Goal: Information Seeking & Learning: Learn about a topic

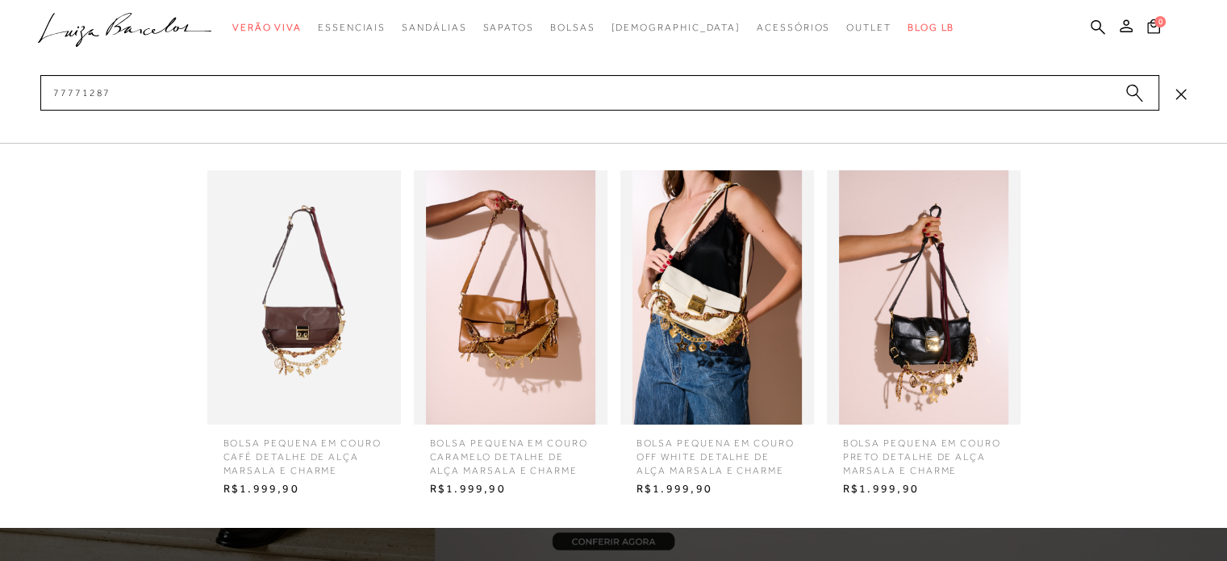
type input "77771287"
click at [342, 354] on img at bounding box center [304, 297] width 194 height 254
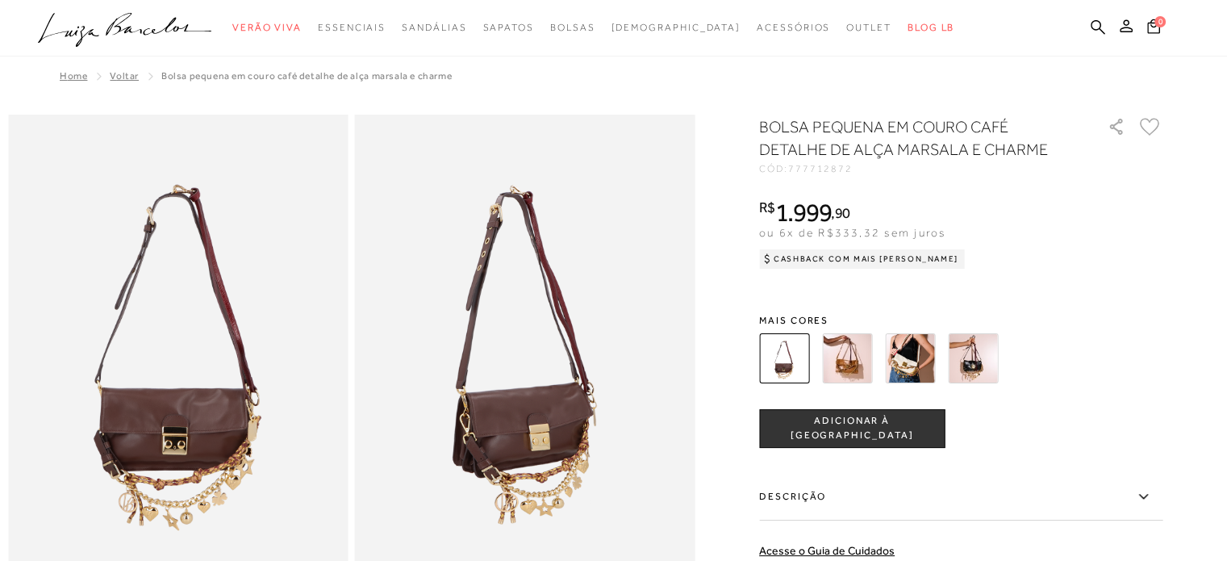
click at [988, 335] on img at bounding box center [973, 358] width 50 height 50
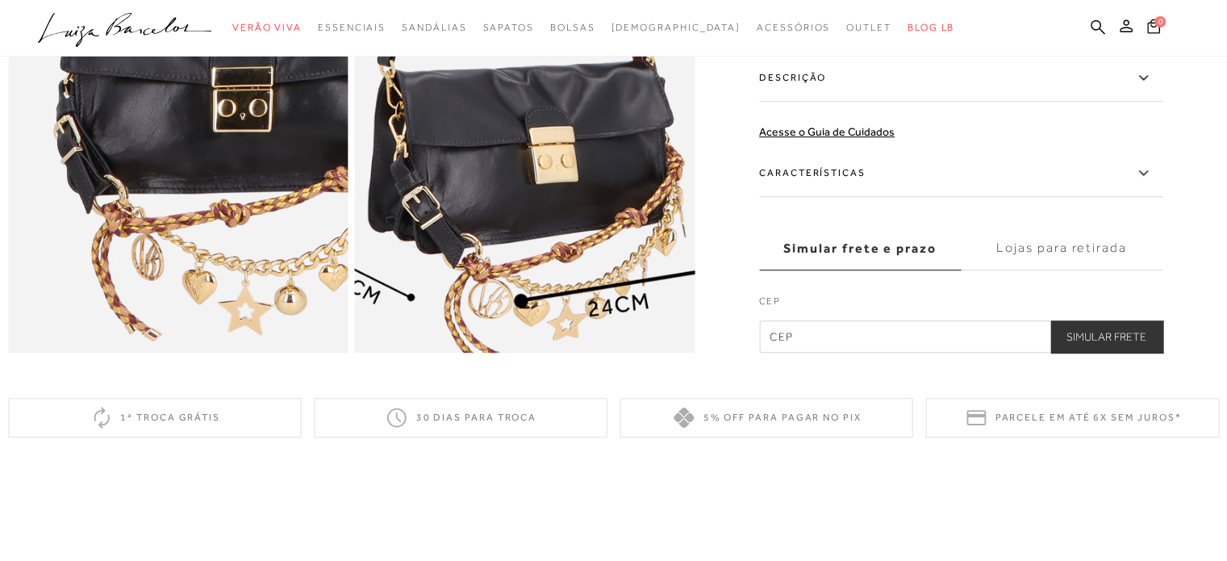
scroll to position [1130, 0]
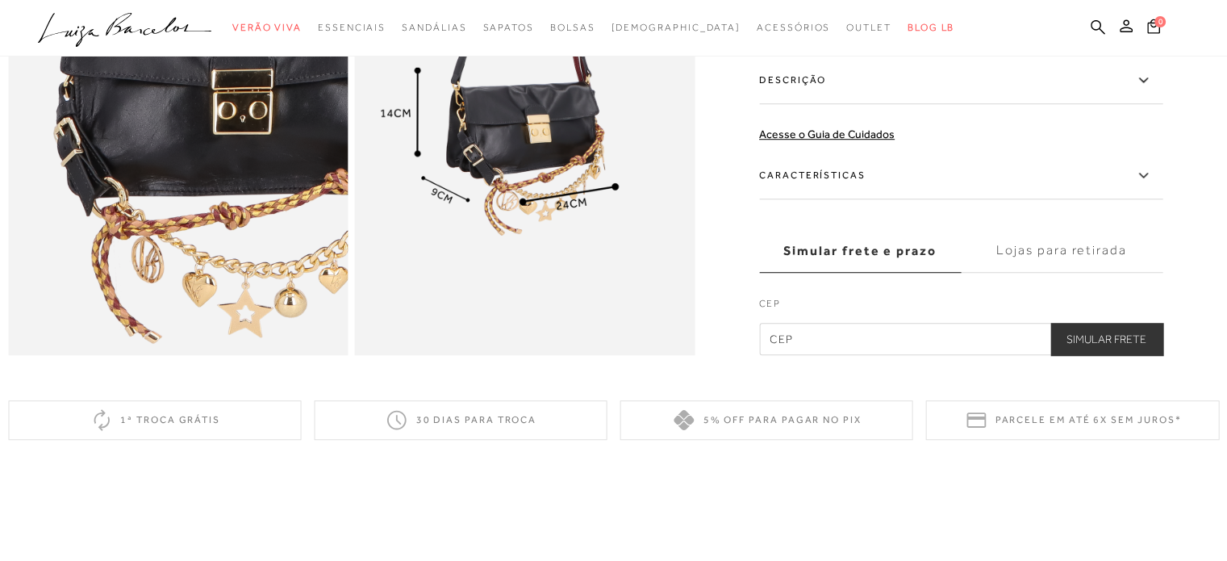
click at [811, 104] on label "Descrição" at bounding box center [960, 80] width 403 height 47
click at [0, 0] on input "Descrição" at bounding box center [0, 0] width 0 height 0
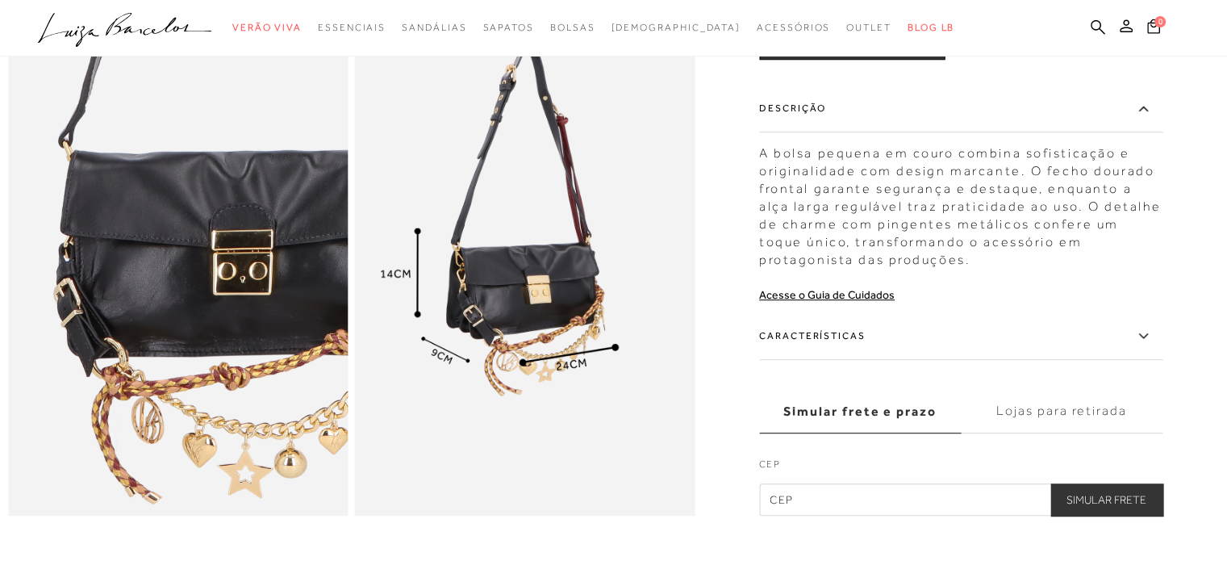
scroll to position [968, 0]
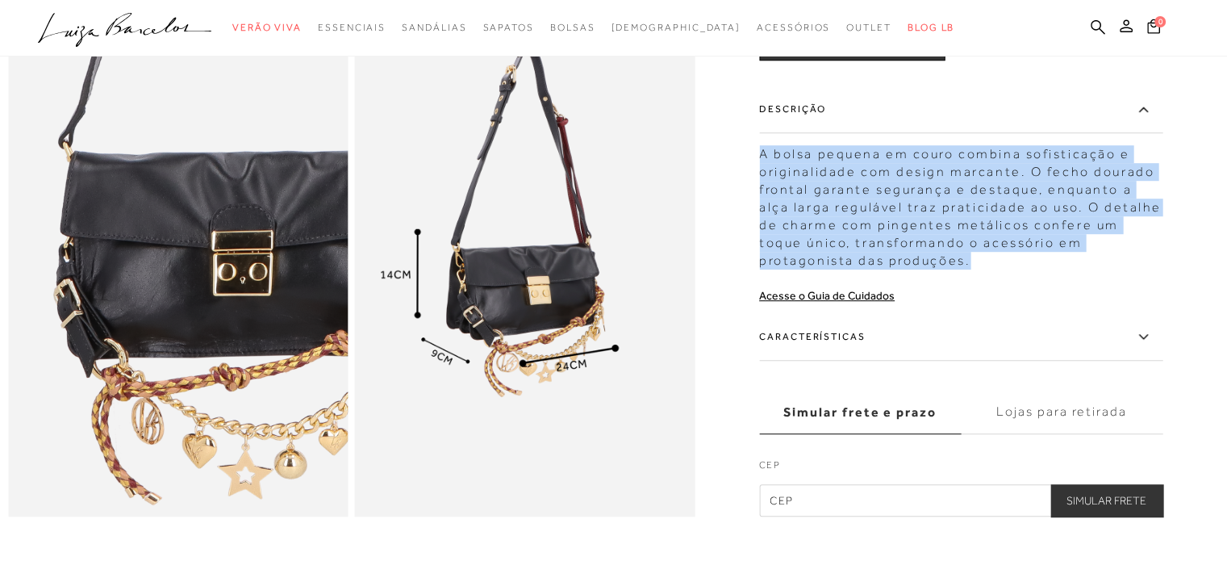
drag, startPoint x: 765, startPoint y: 177, endPoint x: 854, endPoint y: 281, distance: 136.8
click at [854, 270] on div "A bolsa pequena em couro combina sofisticação e originalidade com design marcan…" at bounding box center [960, 203] width 403 height 132
copy div "A bolsa pequena em couro combina sofisticação e originalidade com design marcan…"
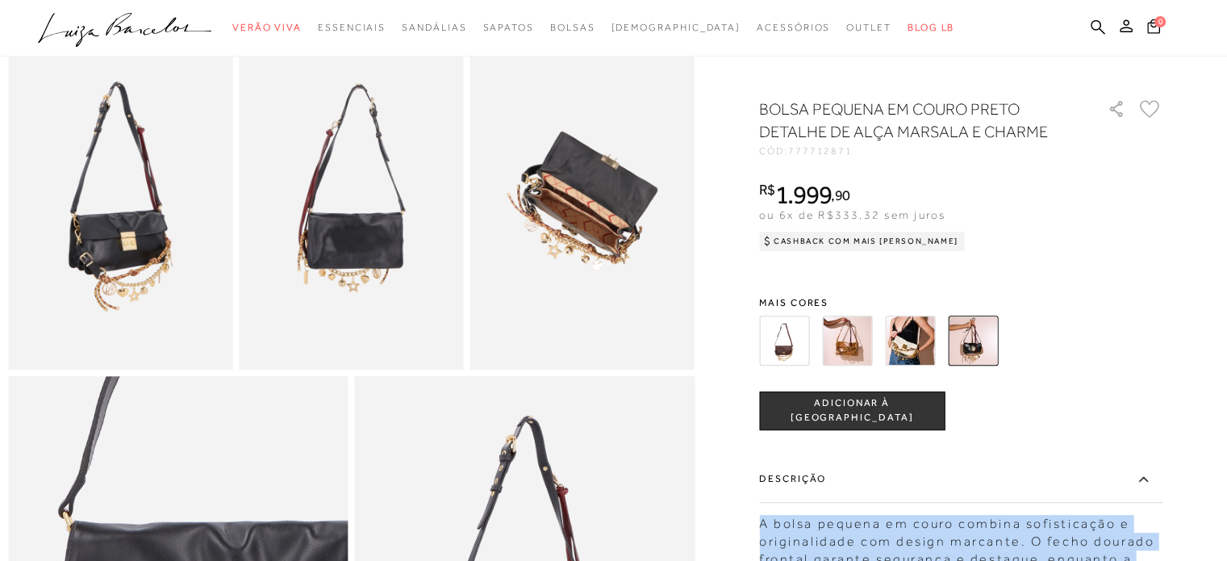
scroll to position [581, 0]
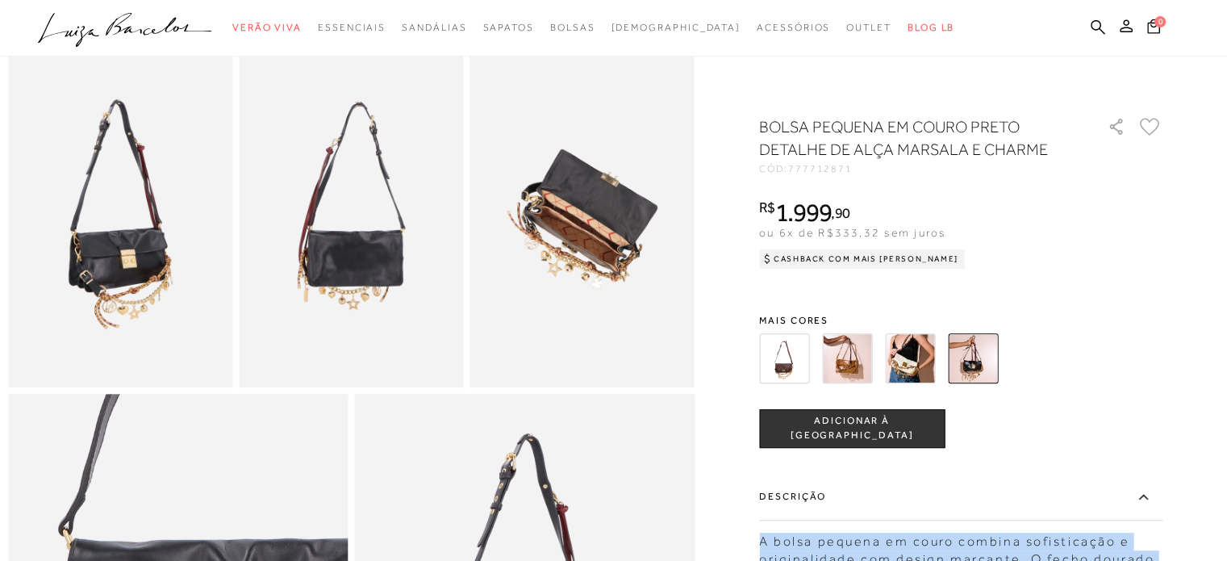
click at [791, 351] on img at bounding box center [784, 358] width 50 height 50
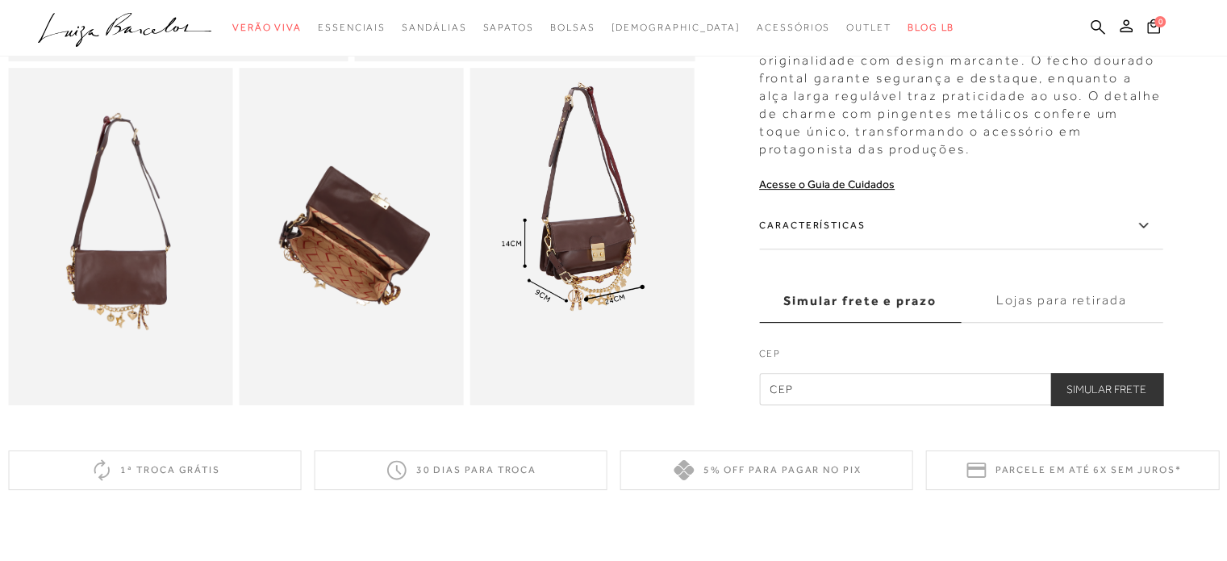
scroll to position [484, 0]
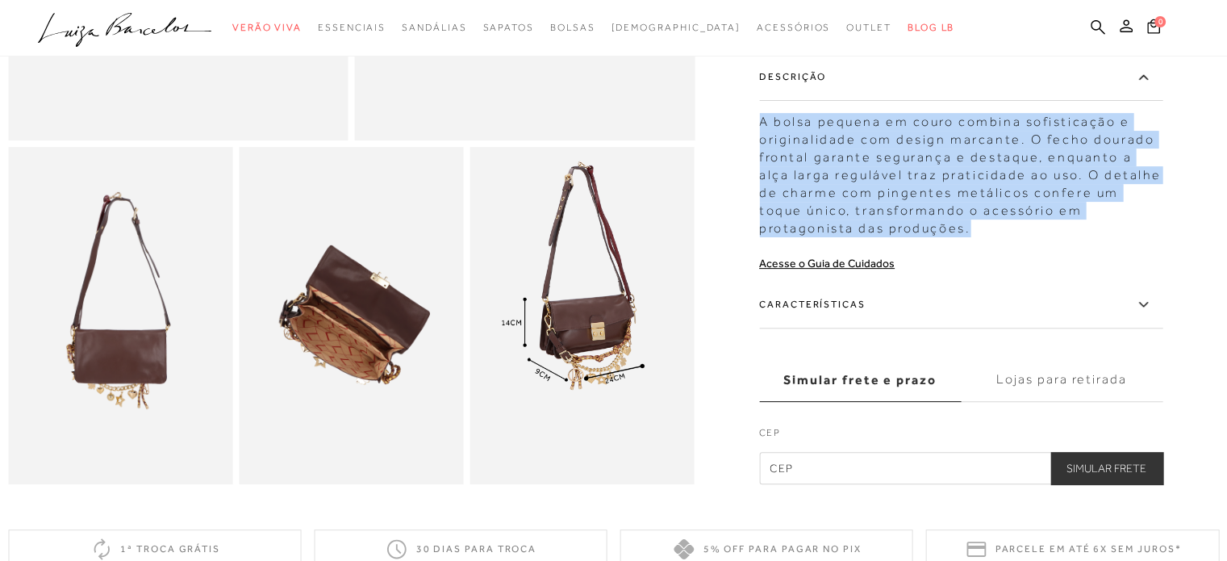
drag, startPoint x: 769, startPoint y: 131, endPoint x: 868, endPoint y: 244, distance: 151.0
click at [868, 237] on div "A bolsa pequena em couro combina sofisticação e originalidade com design marcan…" at bounding box center [960, 171] width 403 height 132
copy div "A bolsa pequena em couro combina sofisticação e originalidade com design marcan…"
